Goal: Task Accomplishment & Management: Manage account settings

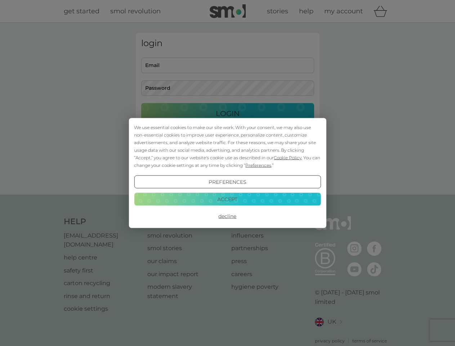
click at [288, 158] on span "Cookie Policy" at bounding box center [288, 157] width 28 height 5
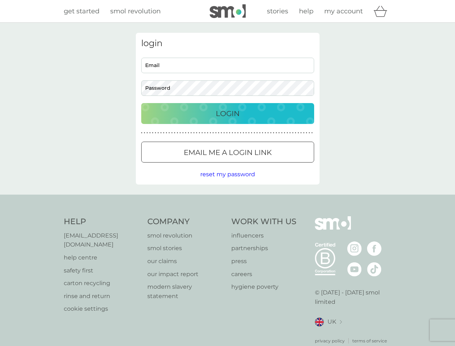
click at [258, 165] on div "login Email Password Login ● ● ● ● ● ● ● ● ● ● ● ● ● ● ● ● ● ● ● ● ● ● ● ● ● ● …" at bounding box center [228, 109] width 184 height 152
click at [228, 182] on div "login Email Password Login ● ● ● ● ● ● ● ● ● ● ● ● ● ● ● ● ● ● ● ● ● ● ● ● ● ● …" at bounding box center [228, 109] width 184 height 152
click at [228, 216] on div "Help [EMAIL_ADDRESS][DOMAIN_NAME] help centre safety first carton recycling rin…" at bounding box center [228, 280] width 328 height 128
click at [228, 199] on div "Help [EMAIL_ADDRESS][DOMAIN_NAME] help centre safety first carton recycling rin…" at bounding box center [227, 280] width 455 height 171
